Goal: Communication & Community: Answer question/provide support

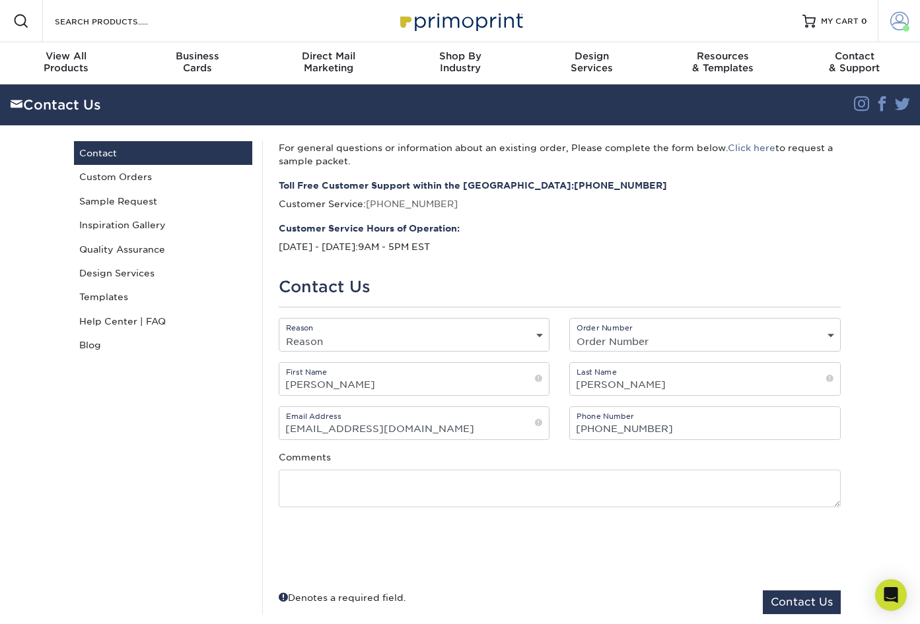
click at [898, 22] on span at bounding box center [899, 21] width 18 height 18
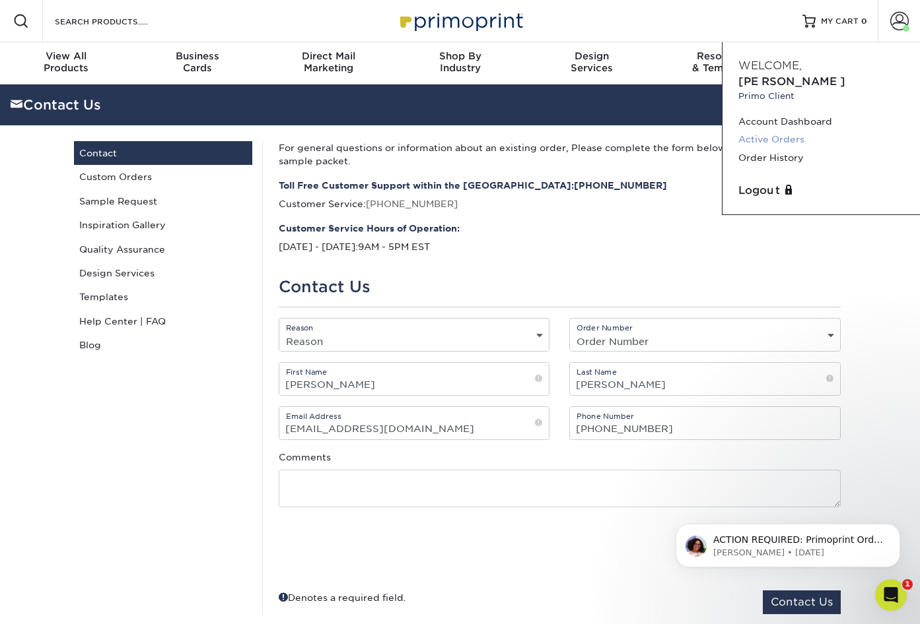
click at [801, 131] on link "Active Orders" at bounding box center [821, 140] width 166 height 18
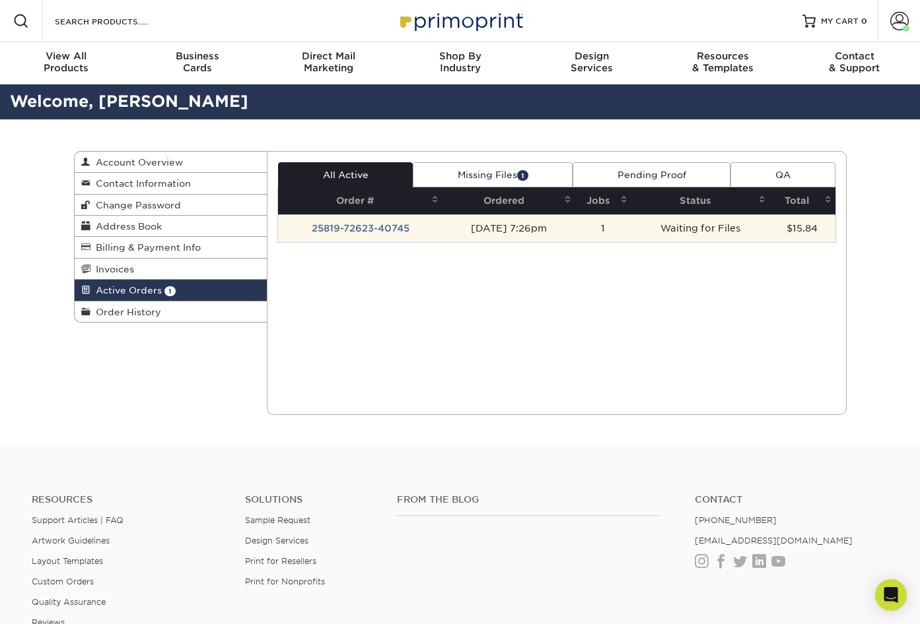
click at [403, 228] on td "25819-72623-40745" at bounding box center [360, 229] width 164 height 28
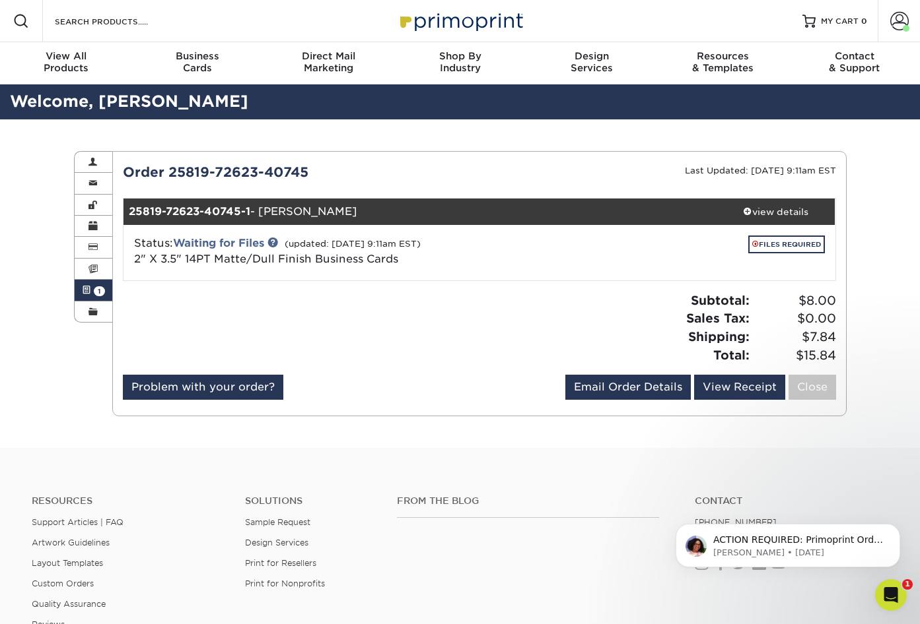
scroll to position [66, 0]
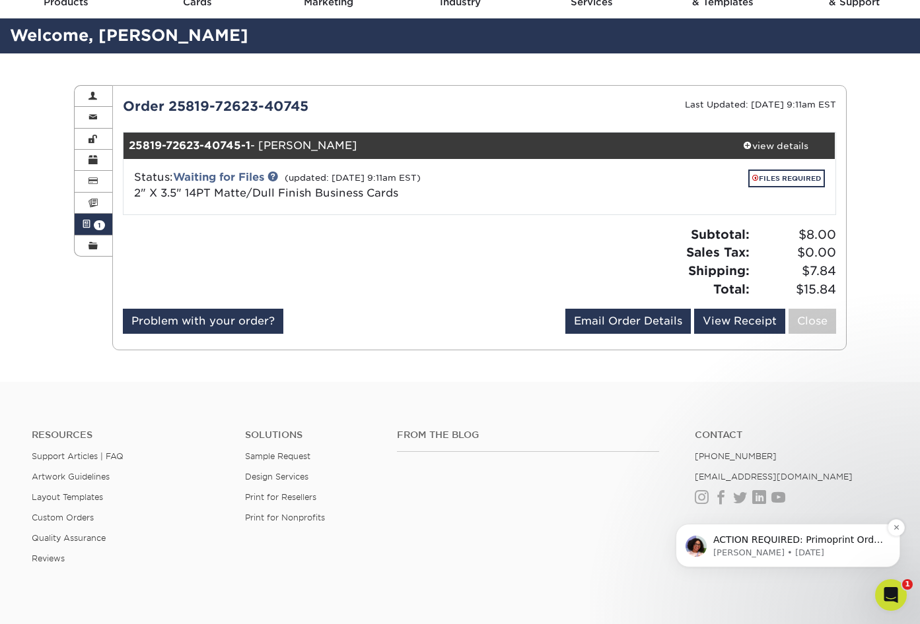
click at [805, 543] on p "ACTION REQUIRED: Primoprint Order 25819-72623-40745 Good morning [PERSON_NAME],…" at bounding box center [798, 540] width 170 height 13
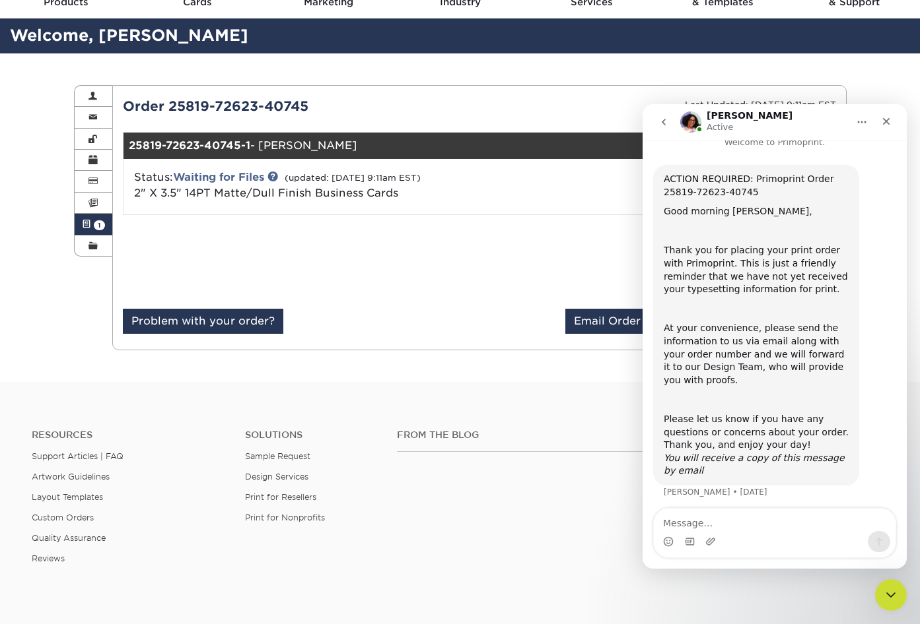
scroll to position [20, 0]
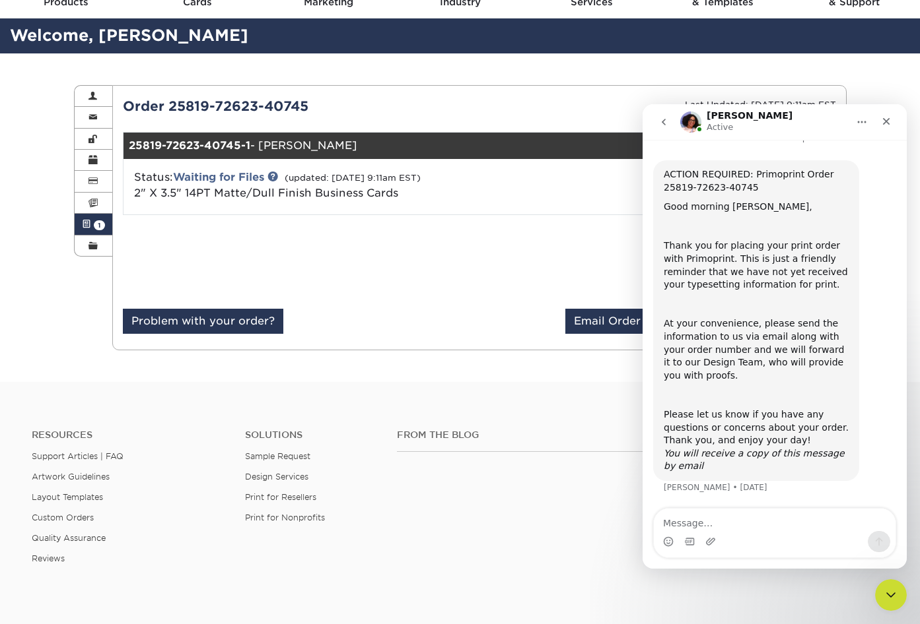
click at [380, 246] on div at bounding box center [296, 267] width 366 height 83
click at [595, 319] on link "Email Order Details" at bounding box center [627, 321] width 125 height 25
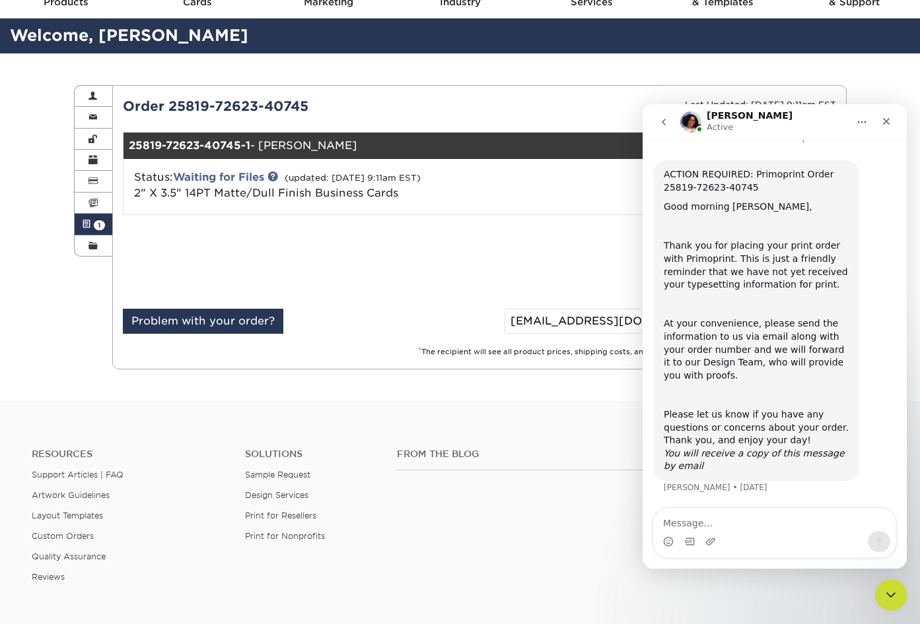
drag, startPoint x: 807, startPoint y: 114, endPoint x: 833, endPoint y: 106, distance: 26.9
click at [833, 106] on nav "[PERSON_NAME] Active" at bounding box center [774, 122] width 264 height 36
click at [882, 121] on icon "Close" at bounding box center [886, 121] width 11 height 11
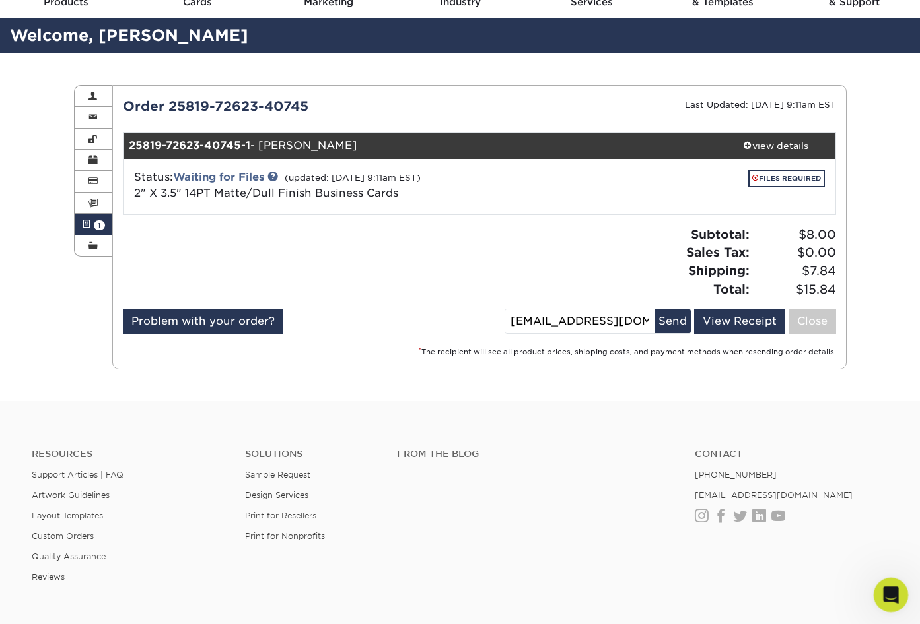
click at [896, 592] on icon "Open Intercom Messenger" at bounding box center [889, 594] width 22 height 22
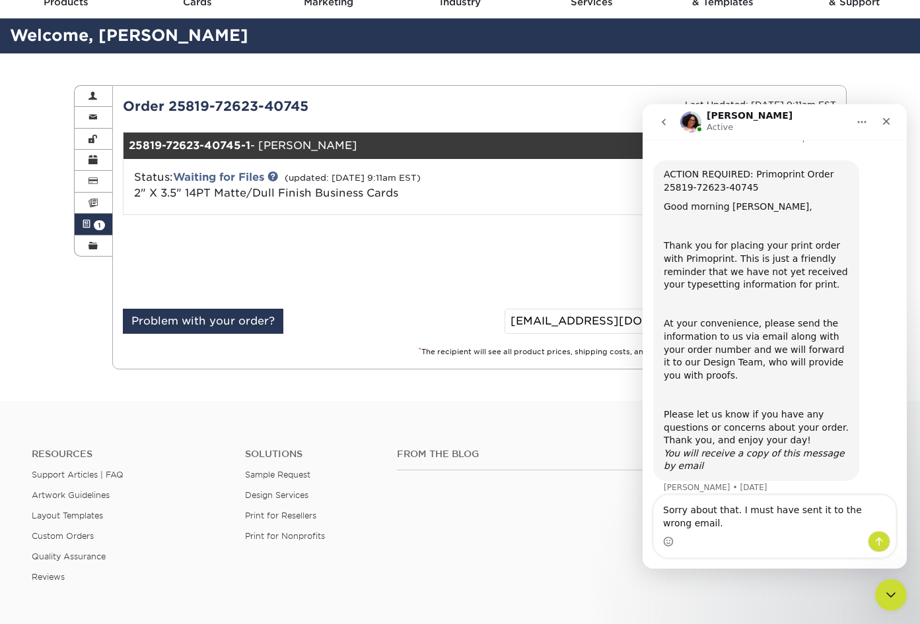
scroll to position [33, 0]
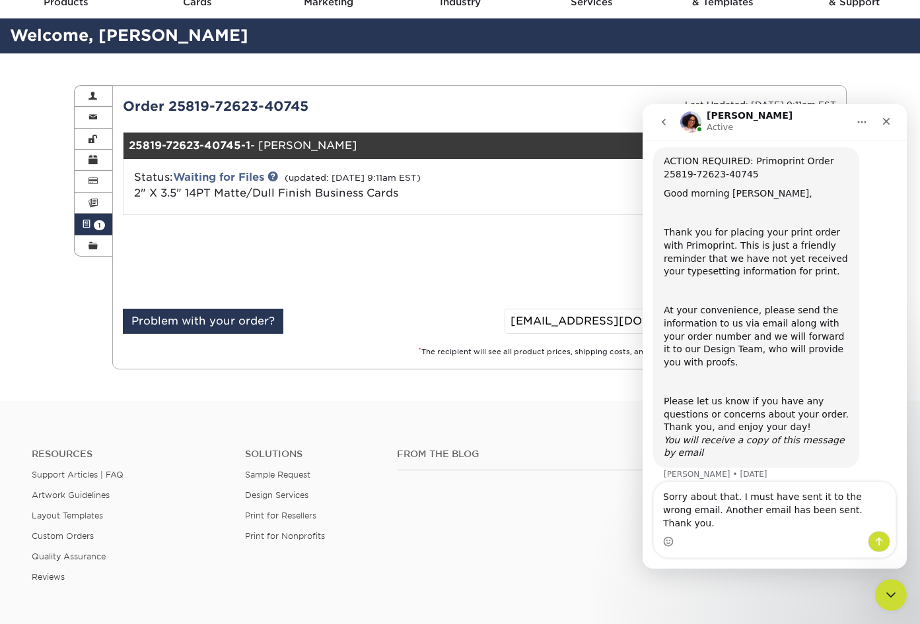
type textarea "Sorry about that. I must have sent it to the wrong email. Another email has bee…"
click at [876, 545] on icon "Send a message…" at bounding box center [878, 542] width 11 height 11
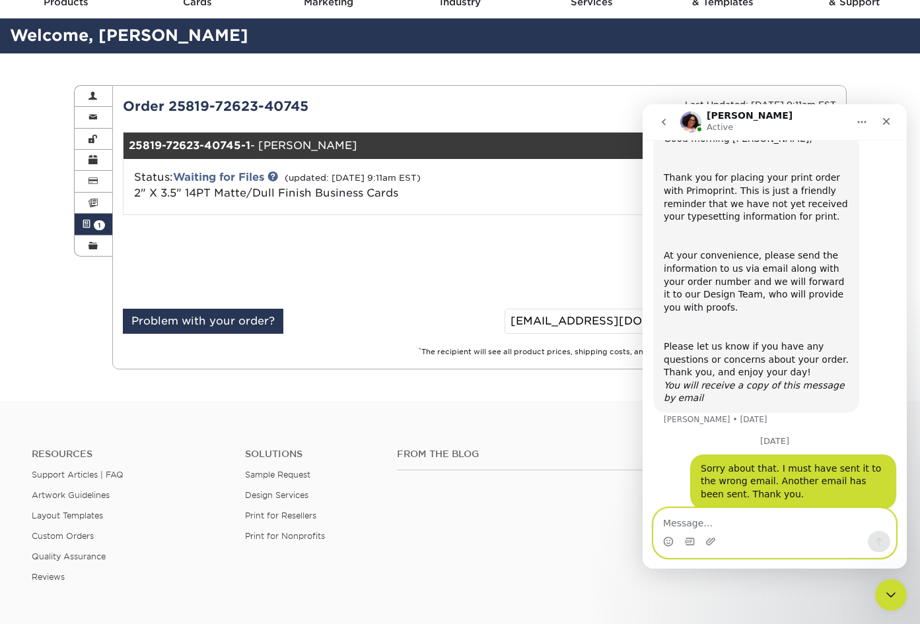
scroll to position [103, 0]
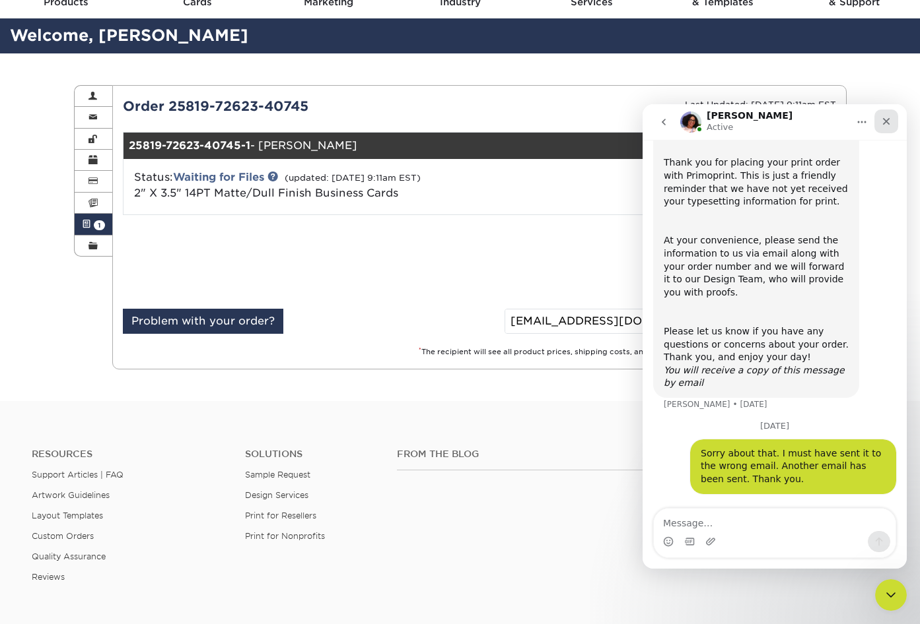
click at [887, 119] on icon "Close" at bounding box center [886, 121] width 7 height 7
